Goal: Task Accomplishment & Management: Manage account settings

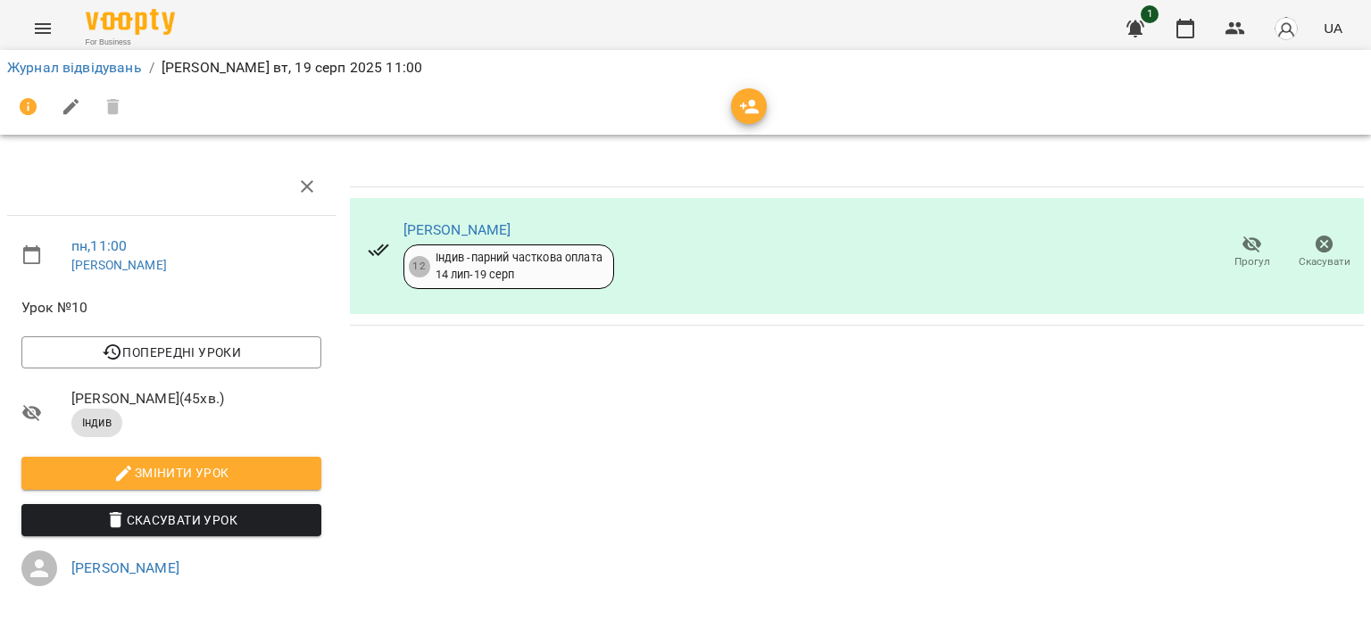
click at [55, 23] on button "Menu" at bounding box center [42, 28] width 43 height 43
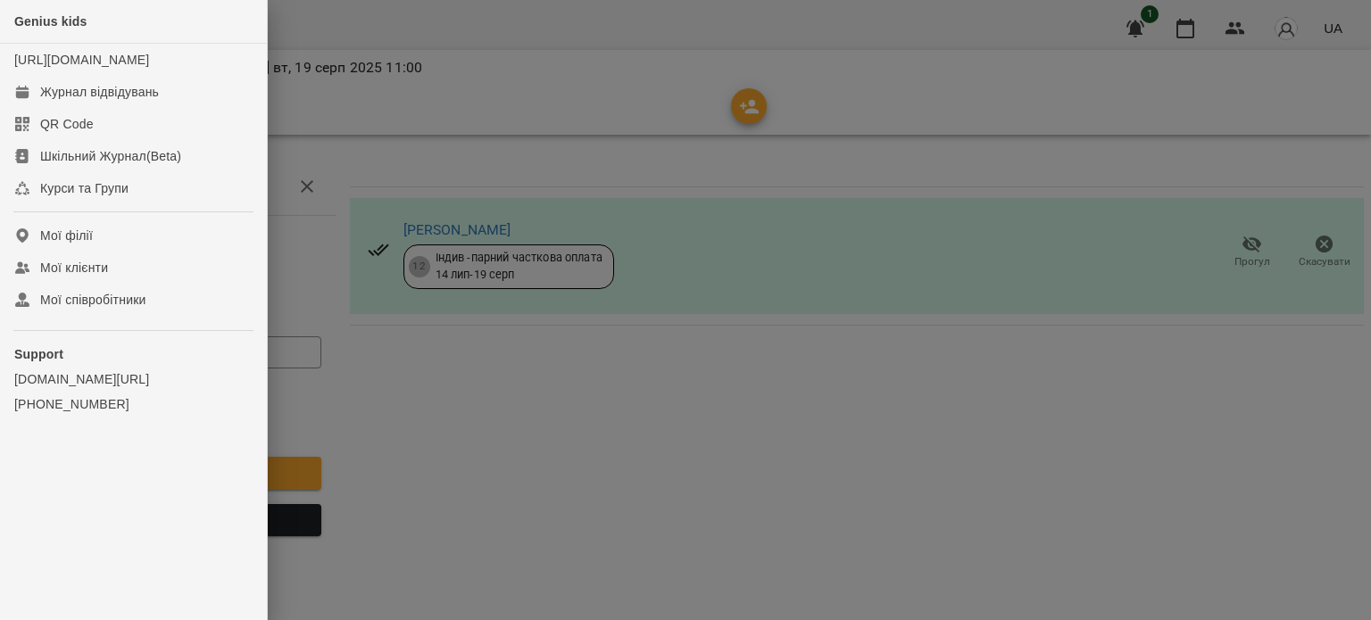
click at [532, 72] on div at bounding box center [685, 310] width 1371 height 620
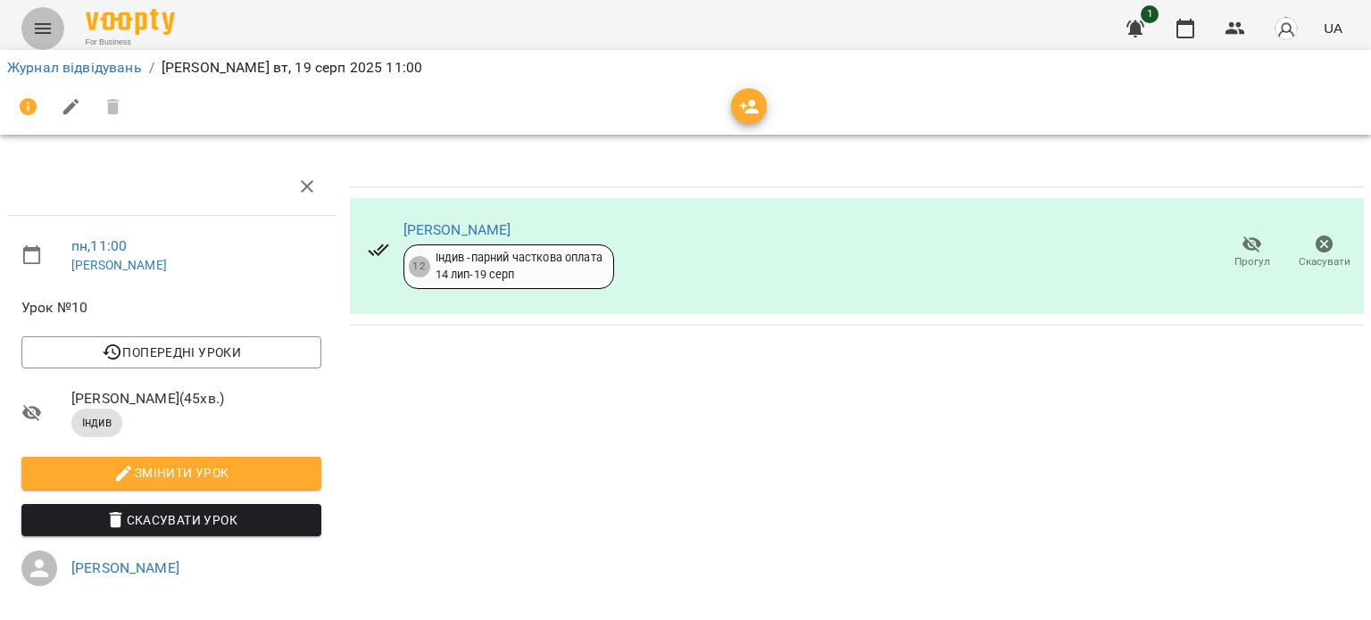
click at [34, 22] on icon "Menu" at bounding box center [42, 28] width 21 height 21
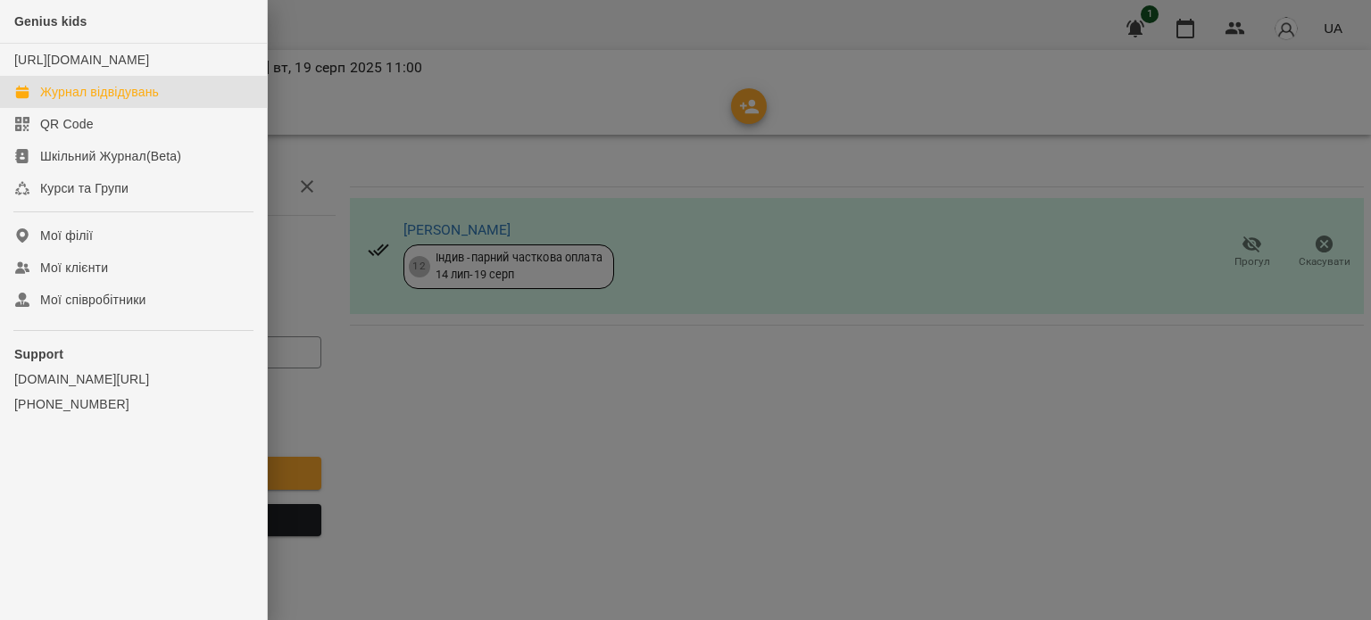
click at [90, 101] on div "Журнал відвідувань" at bounding box center [99, 92] width 119 height 18
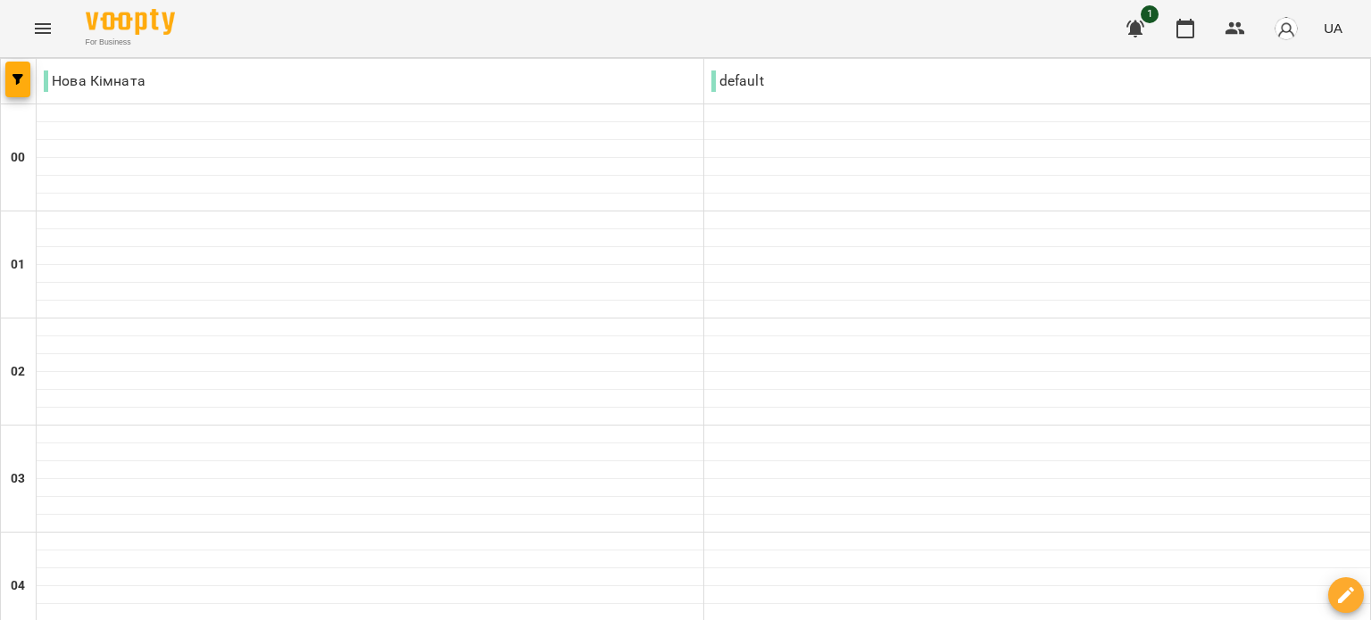
scroll to position [1071, 0]
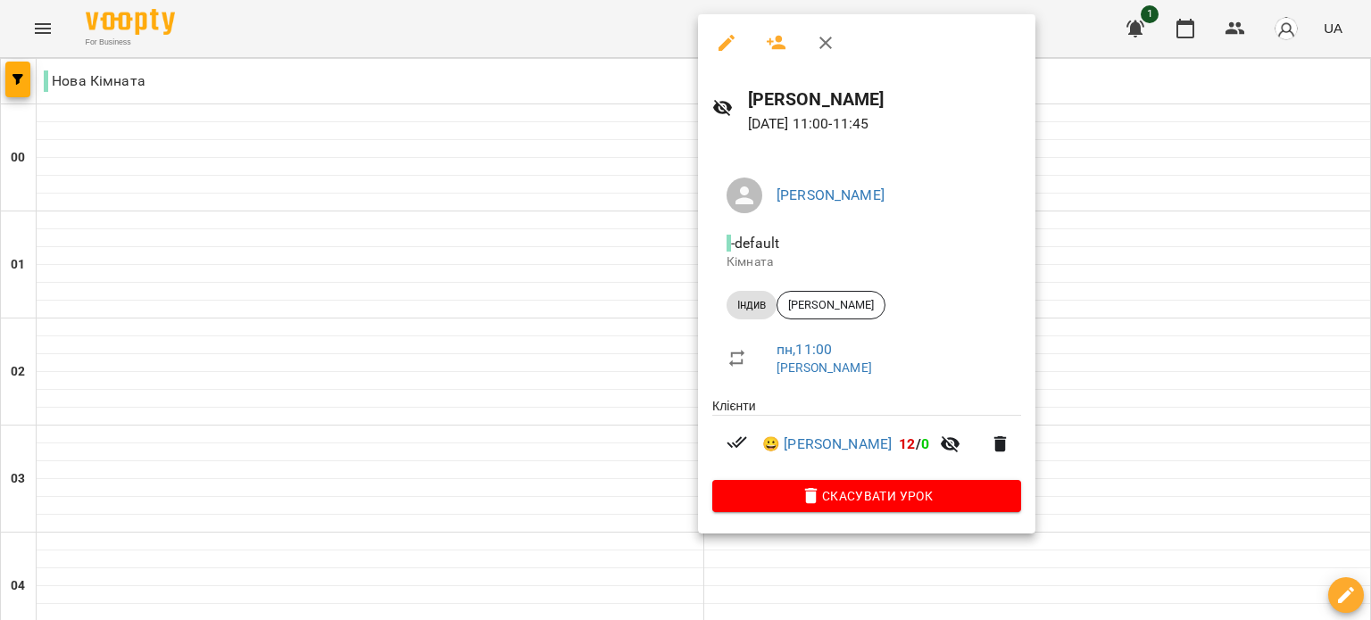
click at [1044, 345] on div at bounding box center [685, 310] width 1371 height 620
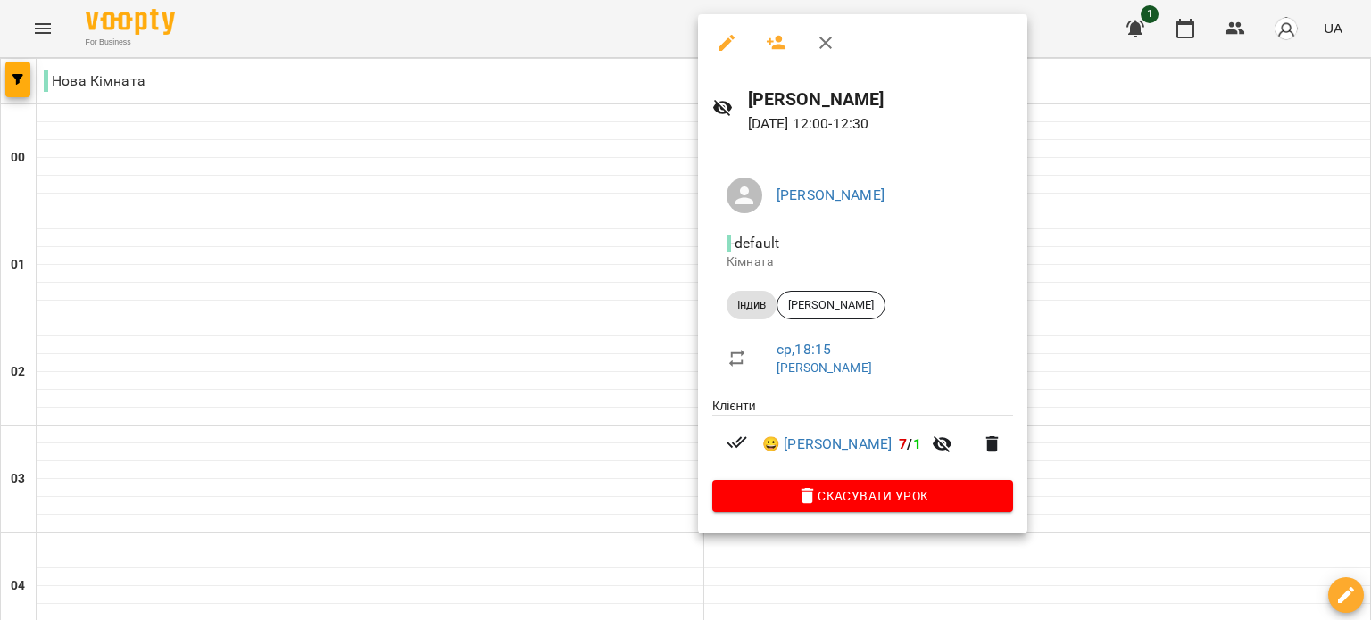
click at [1043, 345] on div at bounding box center [685, 310] width 1371 height 620
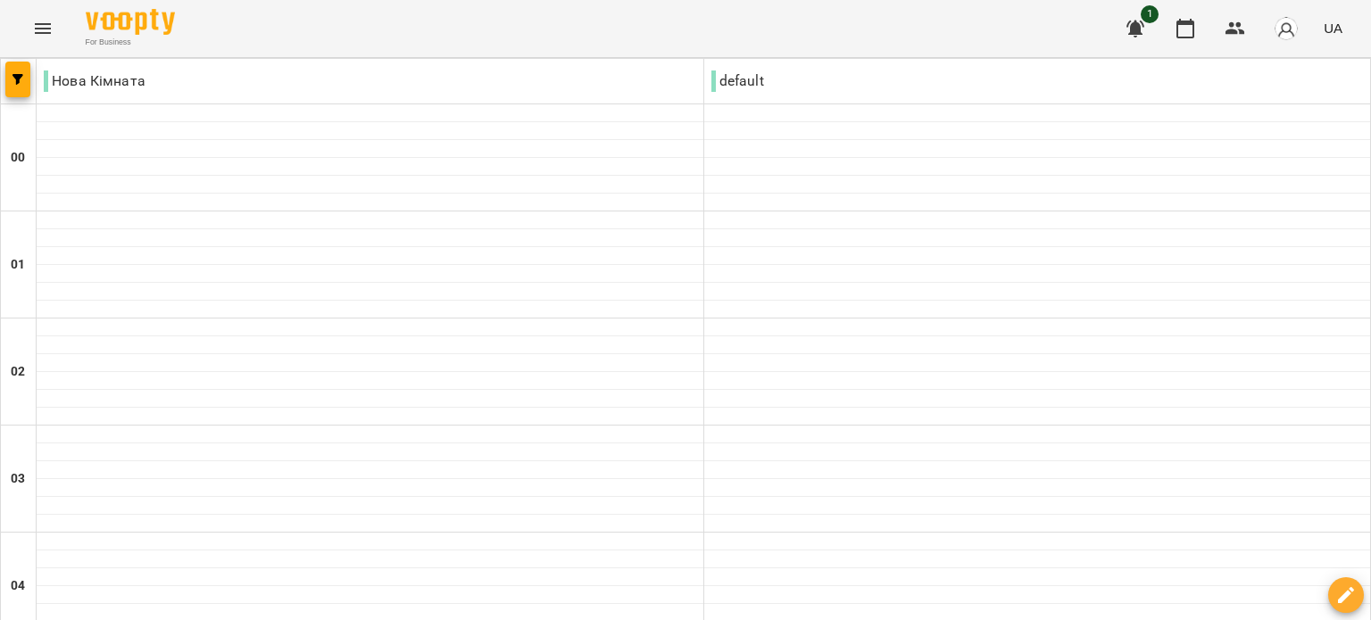
scroll to position [1785, 0]
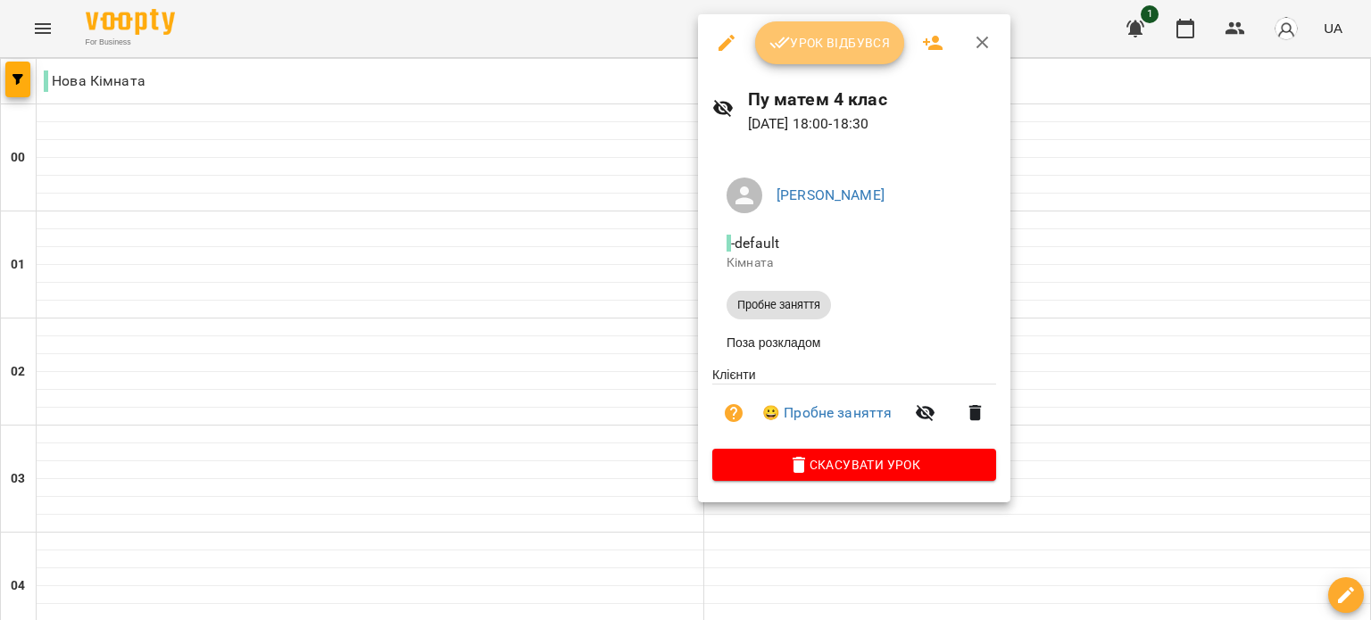
click at [836, 46] on span "Урок відбувся" at bounding box center [830, 42] width 121 height 21
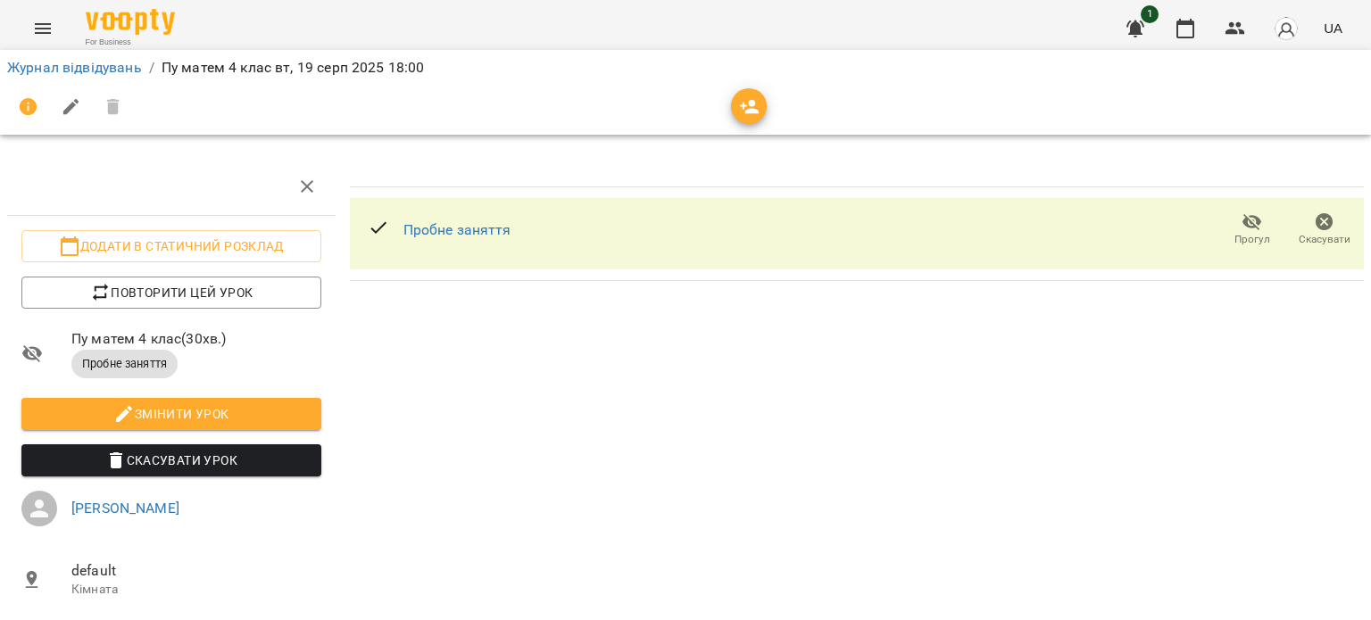
click at [49, 38] on icon "Menu" at bounding box center [42, 28] width 21 height 21
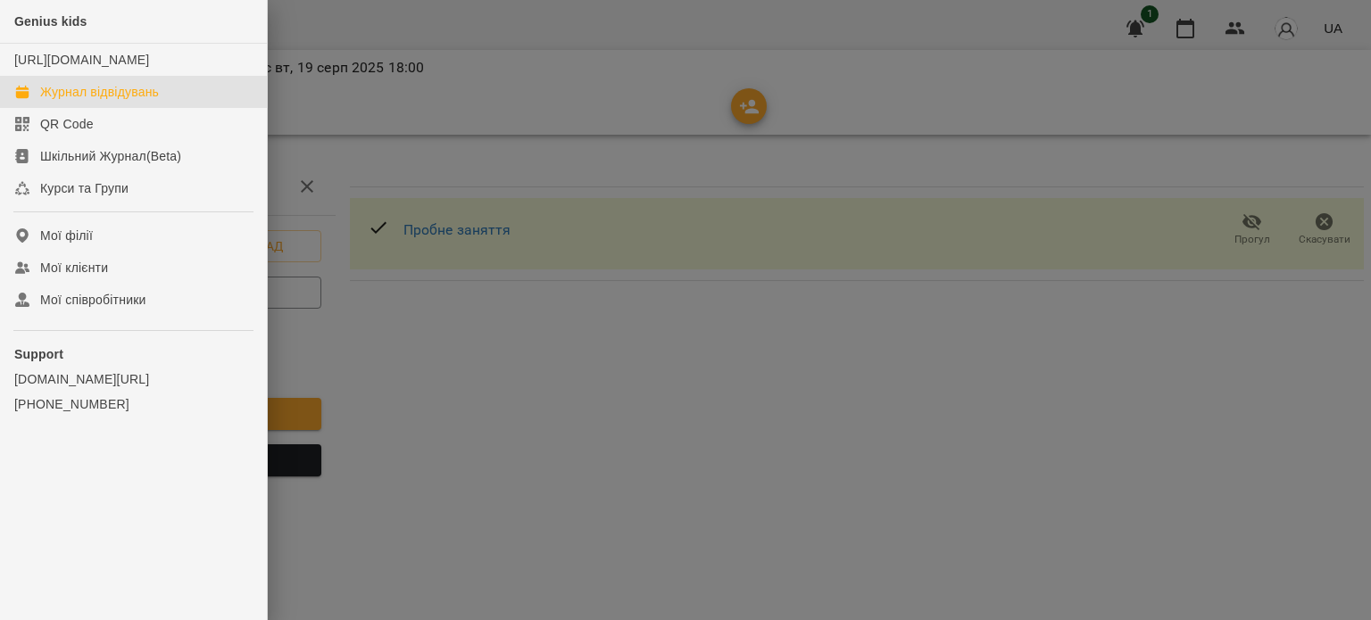
click at [87, 101] on div "Журнал відвідувань" at bounding box center [99, 92] width 119 height 18
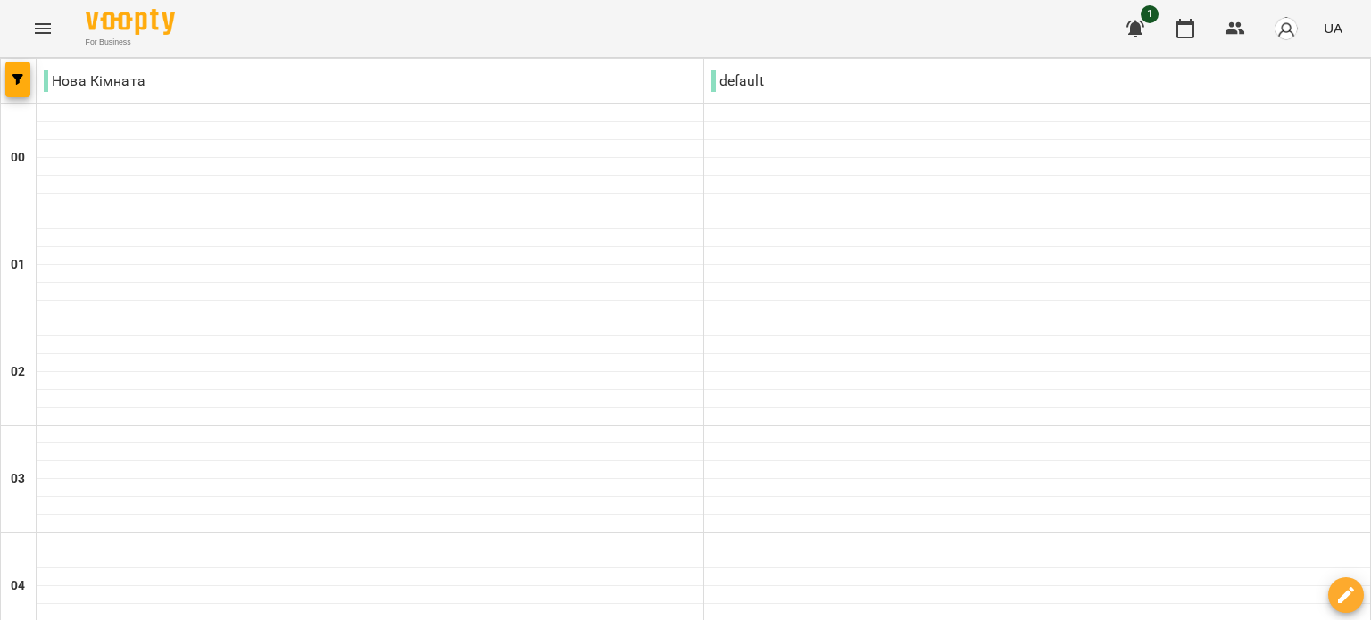
scroll to position [2066, 0]
